Goal: Task Accomplishment & Management: Use online tool/utility

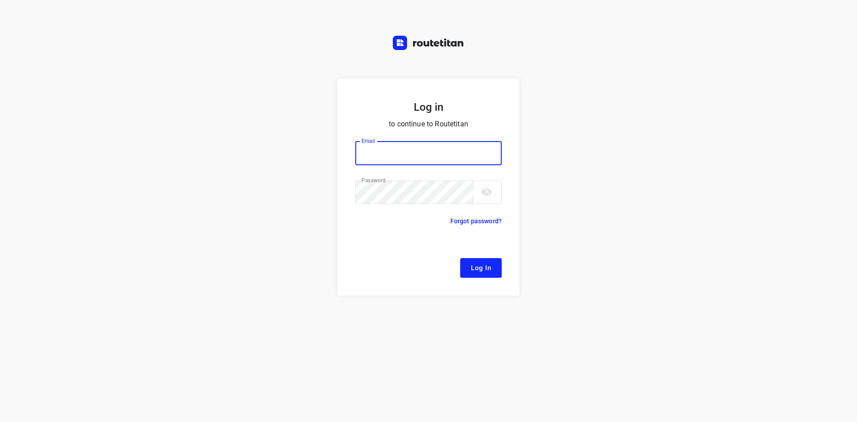
type input "[EMAIL_ADDRESS][DOMAIN_NAME]"
click at [463, 255] on form "Log in to continue to Routetitan Email [EMAIL_ADDRESS][DOMAIN_NAME] Email ​ Pas…" at bounding box center [428, 187] width 182 height 217
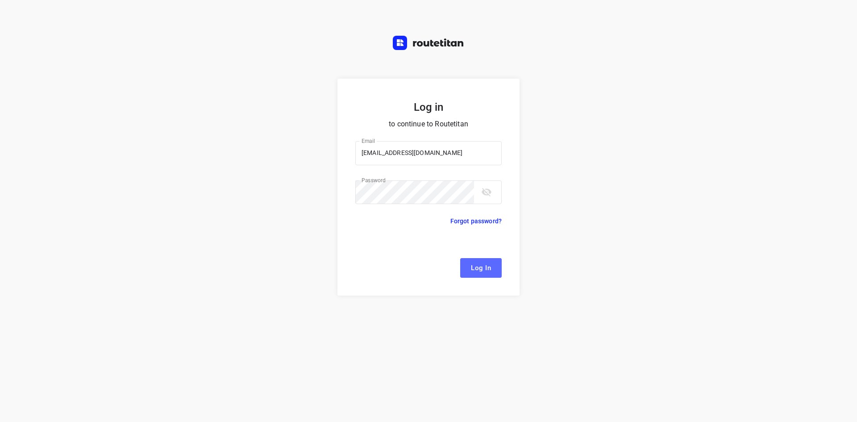
click at [466, 268] on button "Log In" at bounding box center [481, 268] width 42 height 20
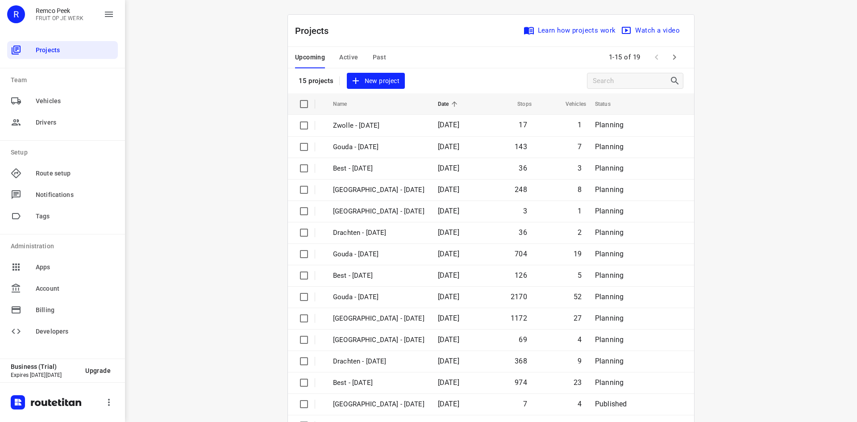
click at [346, 61] on span "Active" at bounding box center [348, 57] width 19 height 11
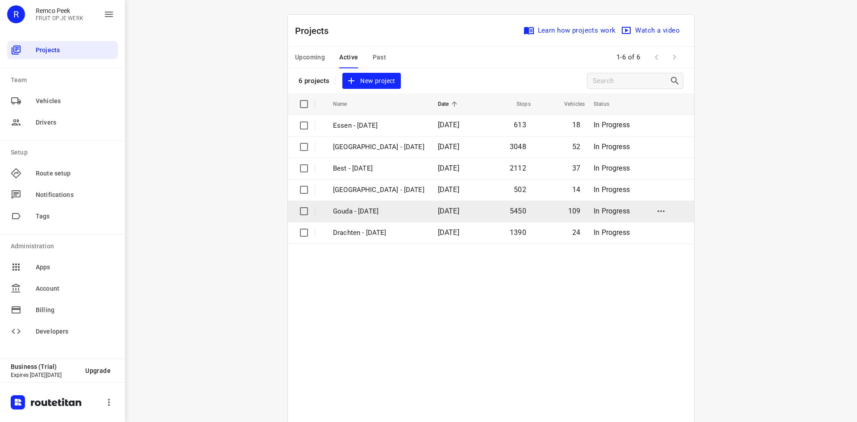
click at [361, 214] on p "Gouda - [DATE]" at bounding box center [379, 211] width 92 height 10
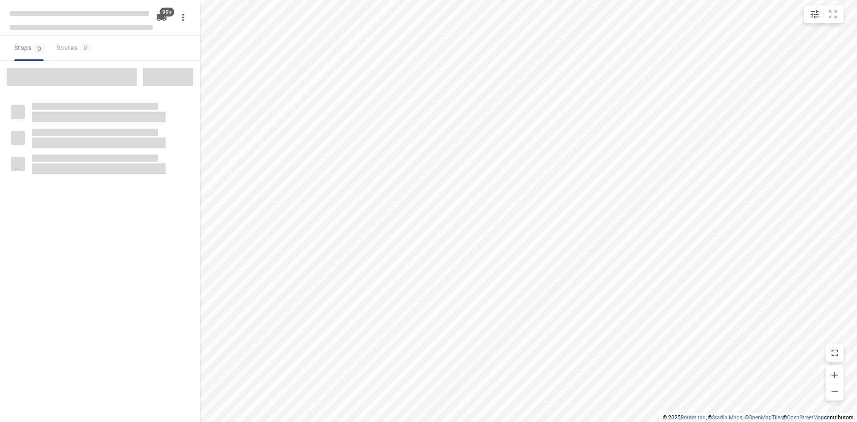
checkbox input "true"
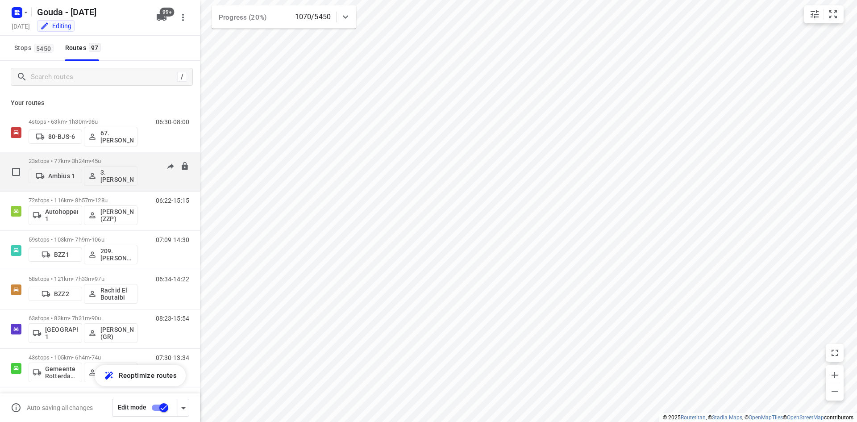
click at [126, 157] on div "23 stops • 77km • 3h24m • 45u Ambius 1 3. [PERSON_NAME]" at bounding box center [83, 171] width 109 height 37
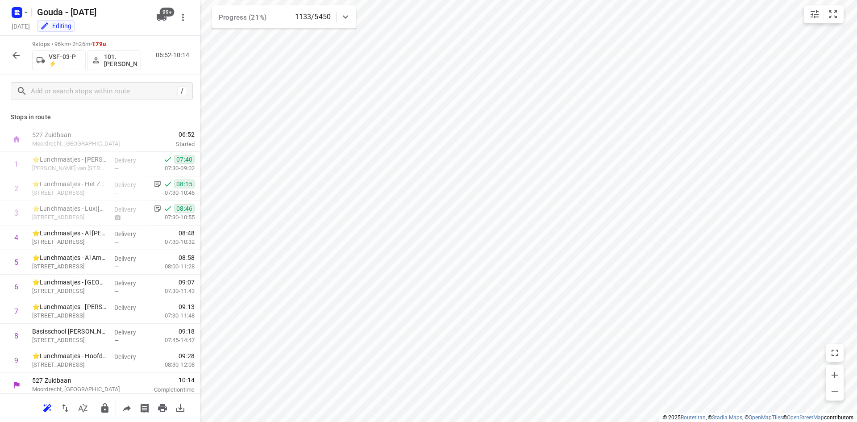
click at [17, 57] on icon "button" at bounding box center [16, 55] width 11 height 11
